Goal: Communication & Community: Share content

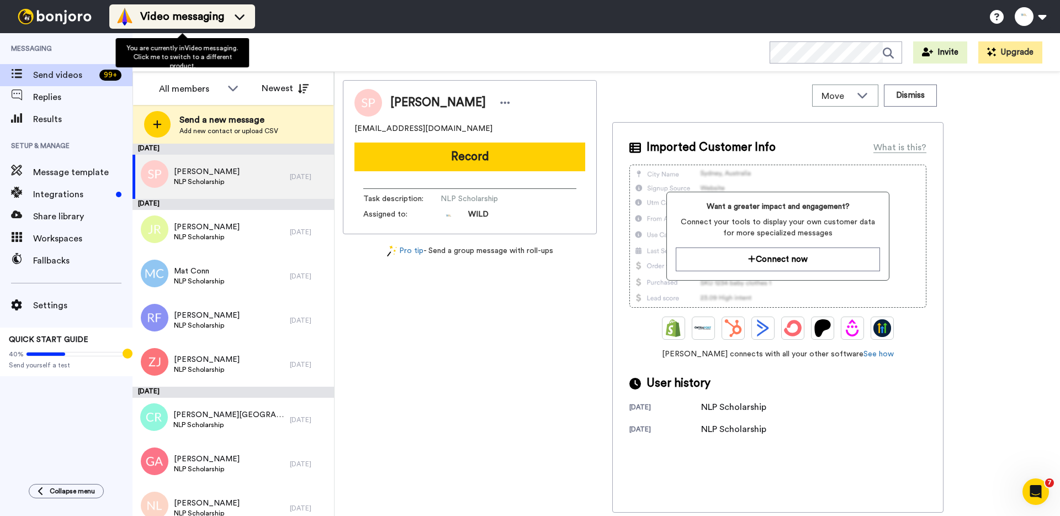
click at [200, 11] on span "Video messaging" at bounding box center [182, 16] width 84 height 15
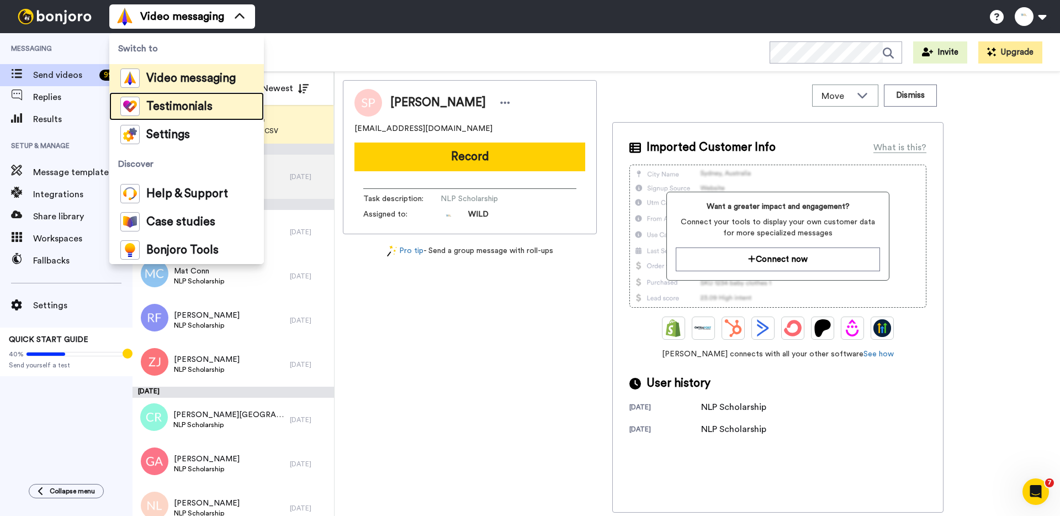
click at [209, 112] on span "Testimonials" at bounding box center [179, 106] width 66 height 11
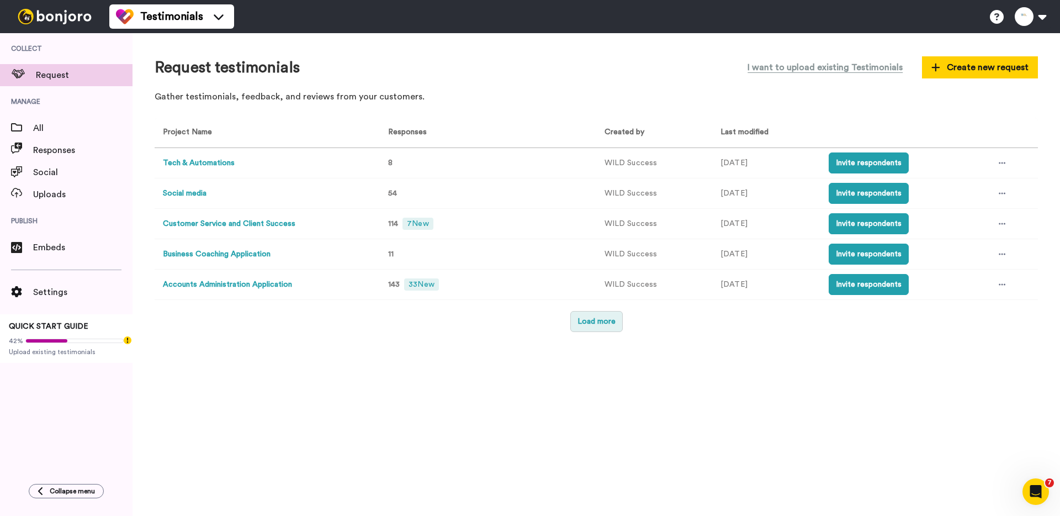
click at [590, 324] on button "Load more" at bounding box center [596, 321] width 52 height 21
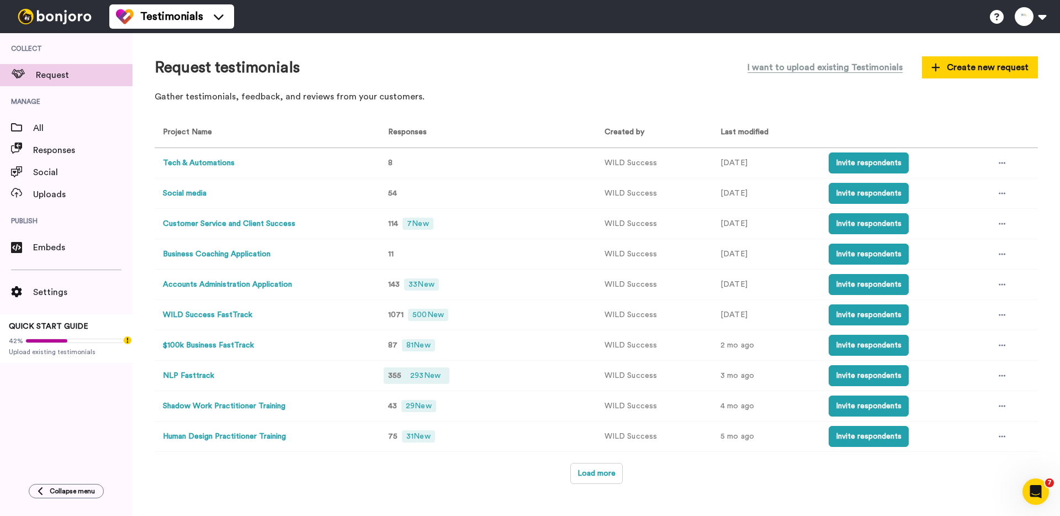
click at [415, 371] on span "293 New" at bounding box center [425, 375] width 39 height 12
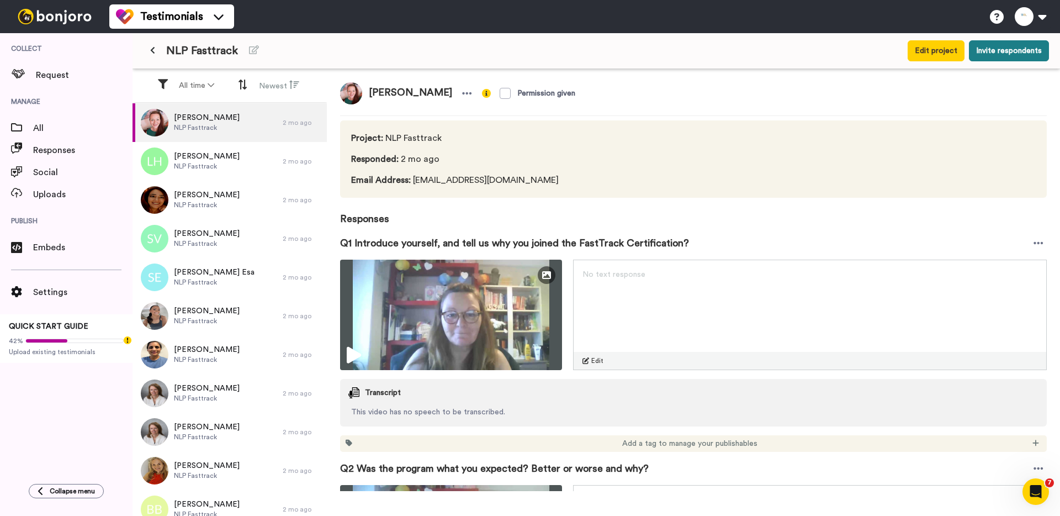
click at [1004, 55] on button "Invite respondents" at bounding box center [1009, 50] width 80 height 21
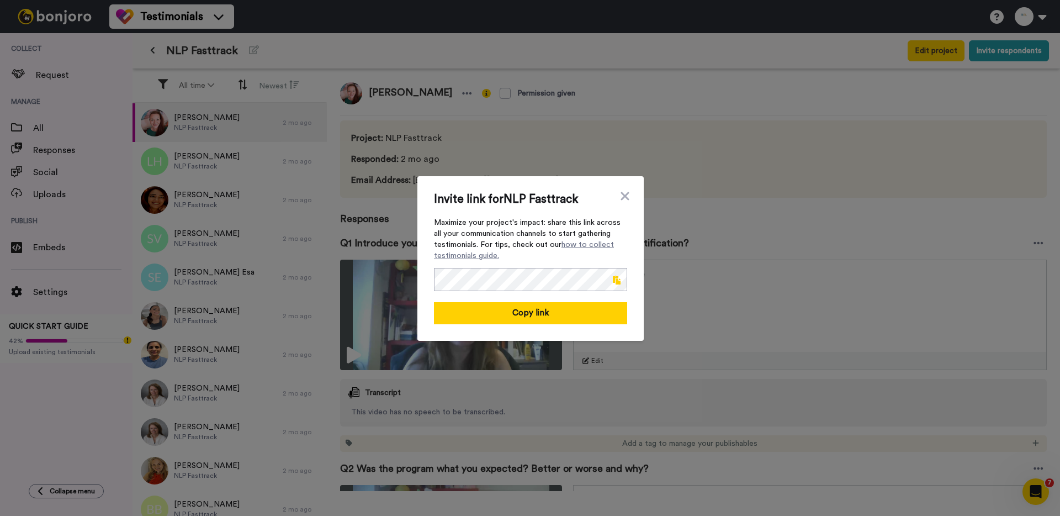
click at [618, 279] on span at bounding box center [617, 280] width 8 height 9
